Goal: Check status: Check status

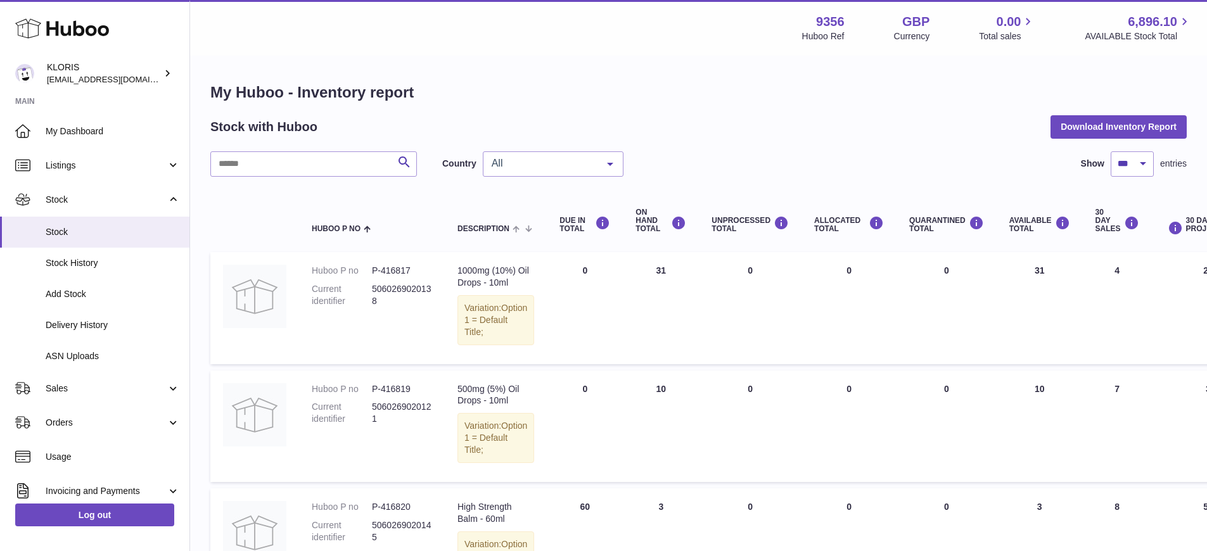
select select "***"
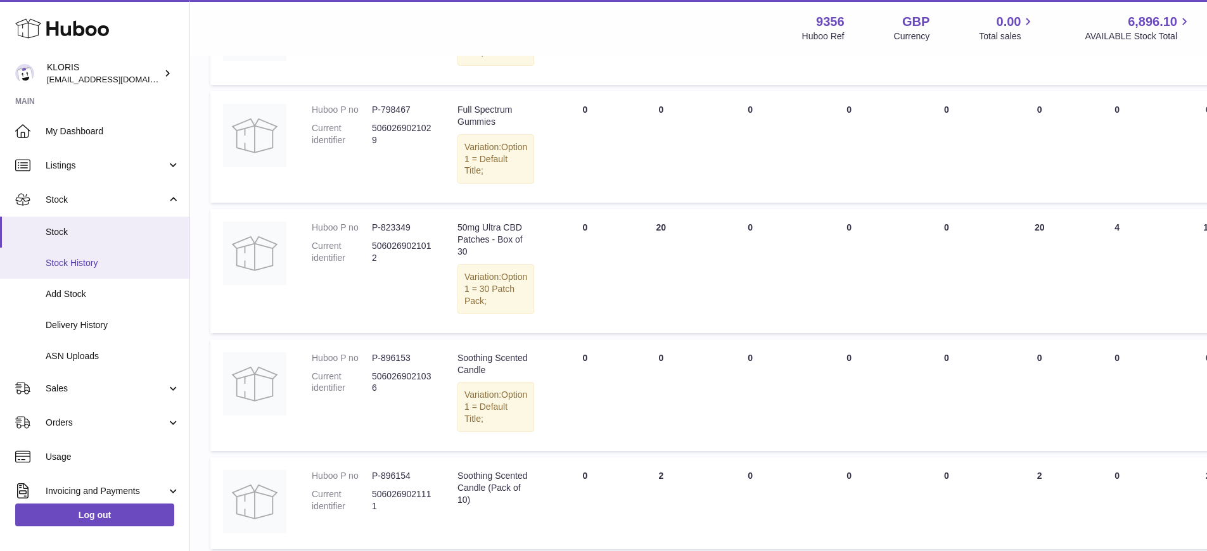
scroll to position [5591, 0]
click at [90, 321] on span "Delivery History" at bounding box center [113, 325] width 134 height 12
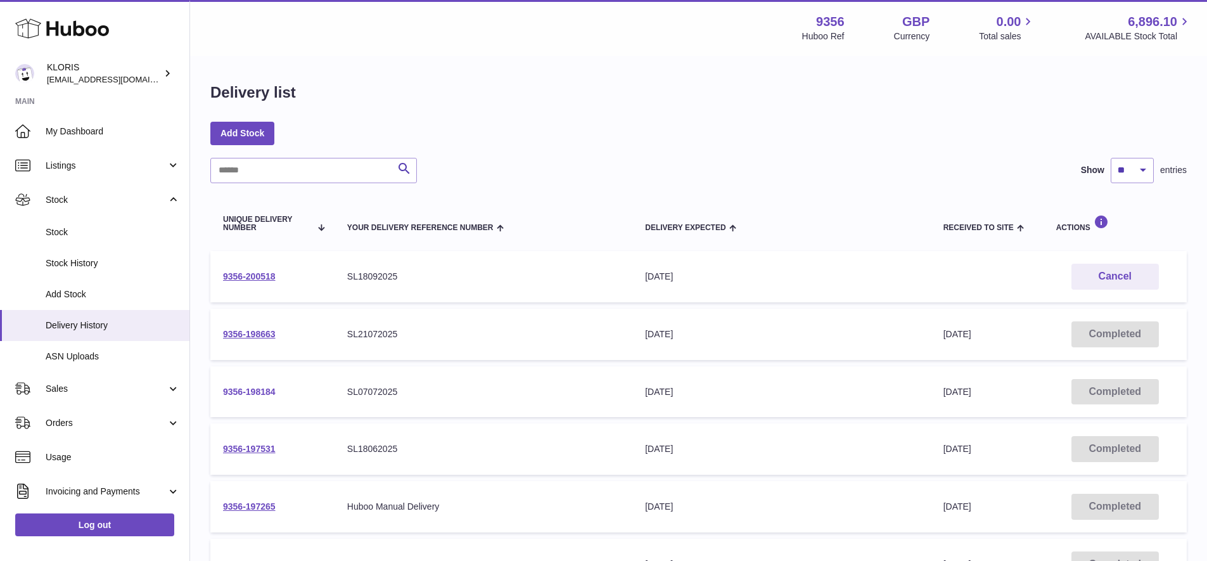
click at [241, 387] on link "9356-198184" at bounding box center [249, 391] width 53 height 10
click at [245, 444] on link "9356-197531" at bounding box center [249, 449] width 53 height 10
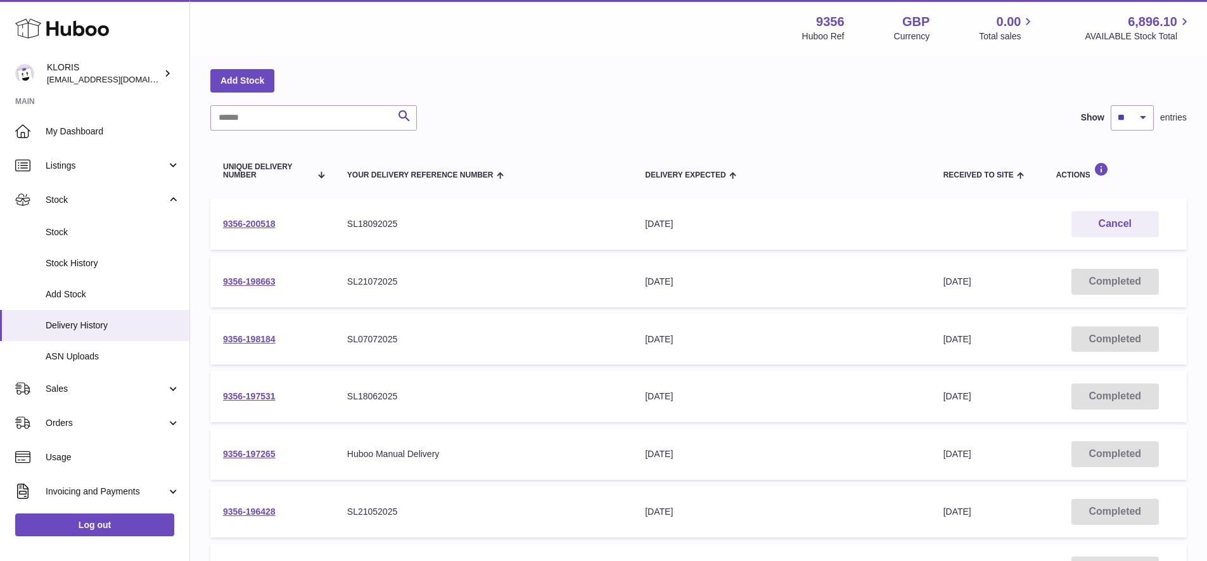
scroll to position [90, 0]
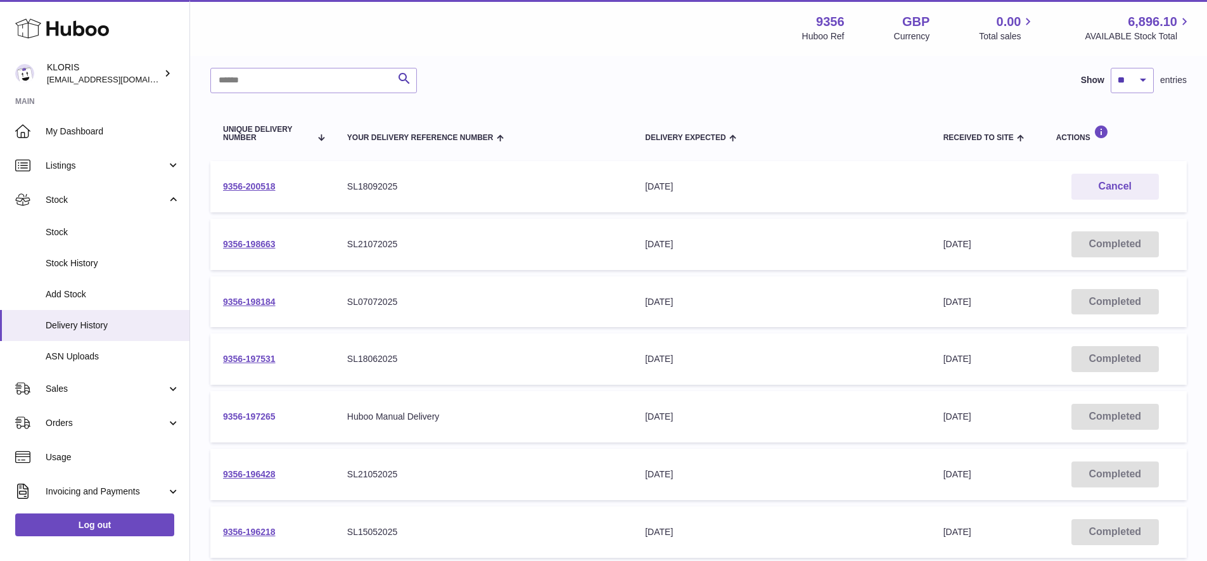
click at [247, 411] on link "9356-197265" at bounding box center [249, 416] width 53 height 10
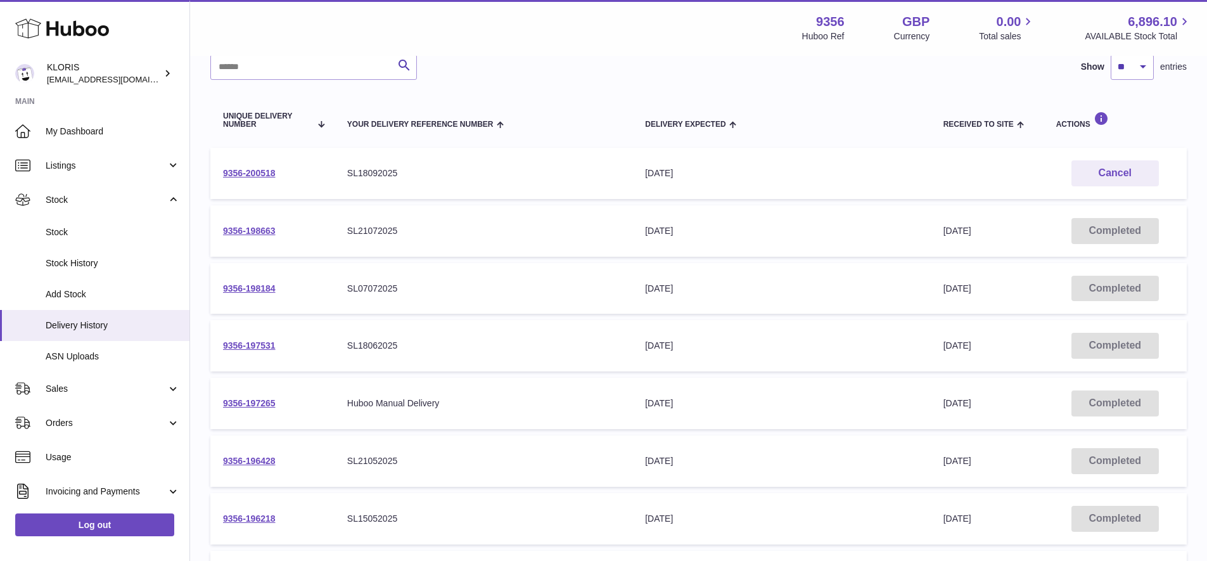
scroll to position [151, 0]
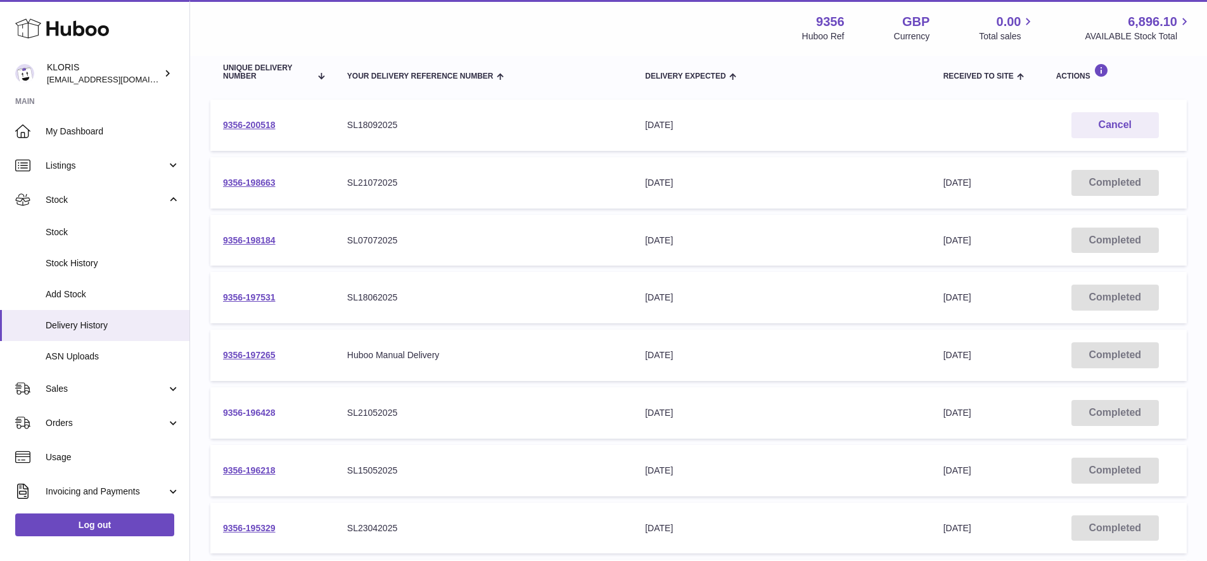
click at [252, 407] on link "9356-196428" at bounding box center [249, 412] width 53 height 10
click at [248, 465] on link "9356-196218" at bounding box center [249, 470] width 53 height 10
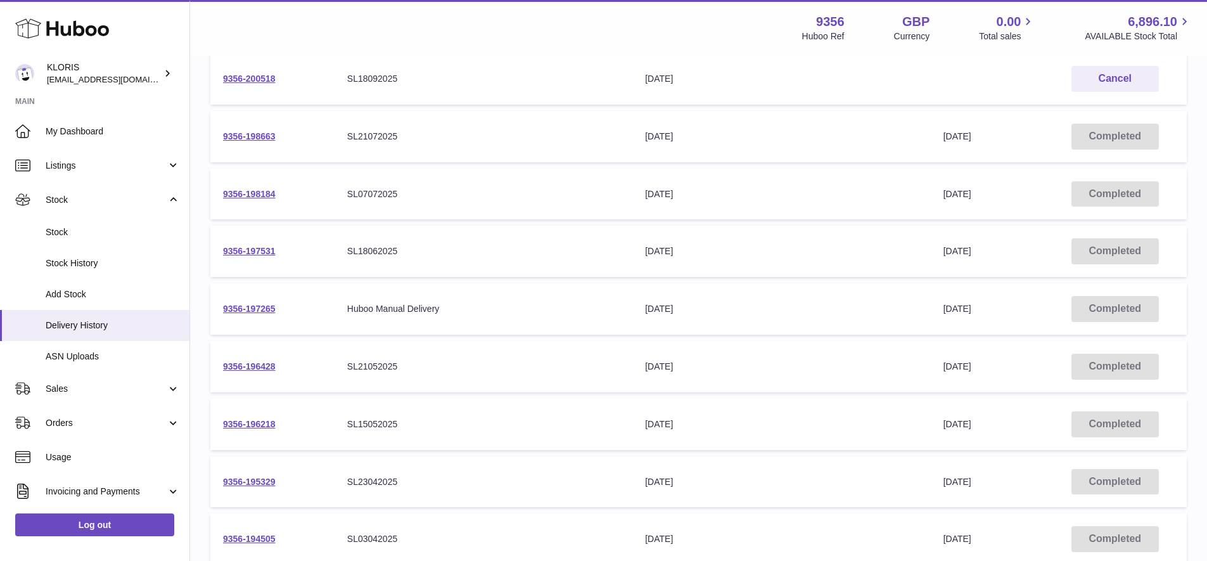
scroll to position [227, 0]
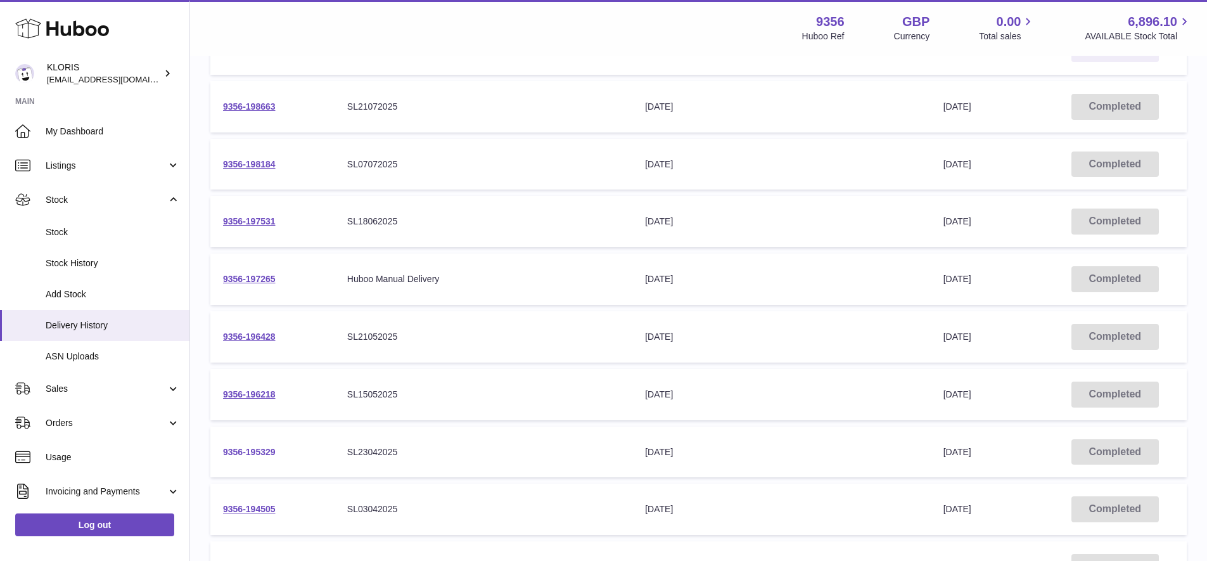
click at [261, 447] on link "9356-195329" at bounding box center [249, 452] width 53 height 10
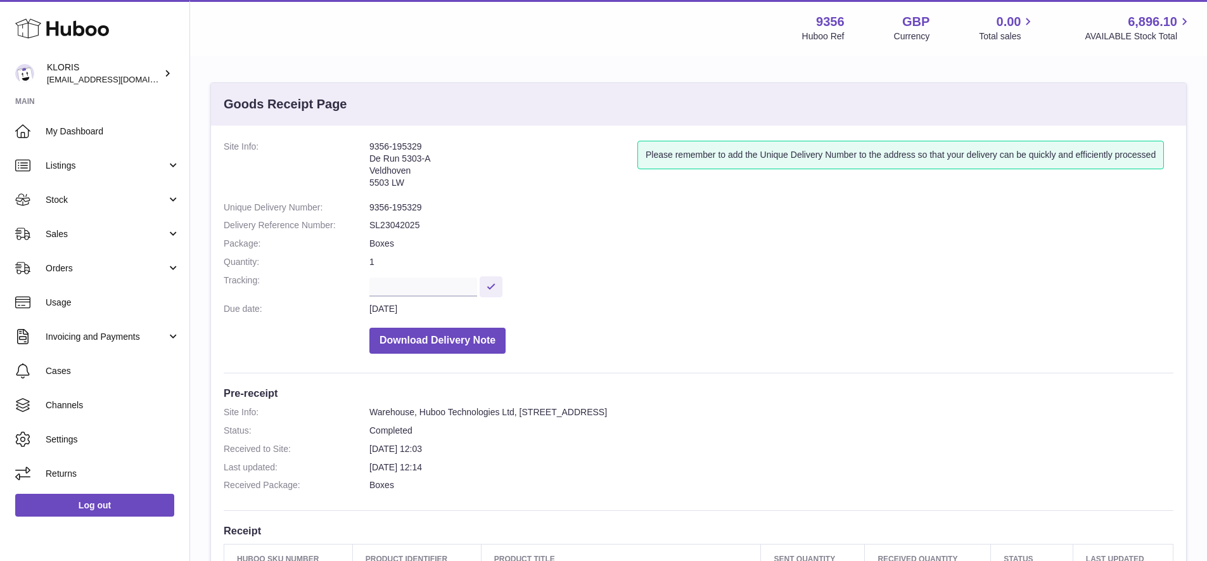
drag, startPoint x: 370, startPoint y: 144, endPoint x: 426, endPoint y: 145, distance: 55.8
click at [426, 145] on address "9356-195329 De Run 5303-A Veldhoven 5503 LW" at bounding box center [503, 168] width 268 height 54
copy address "9356-195329"
